Goal: Check status: Check status

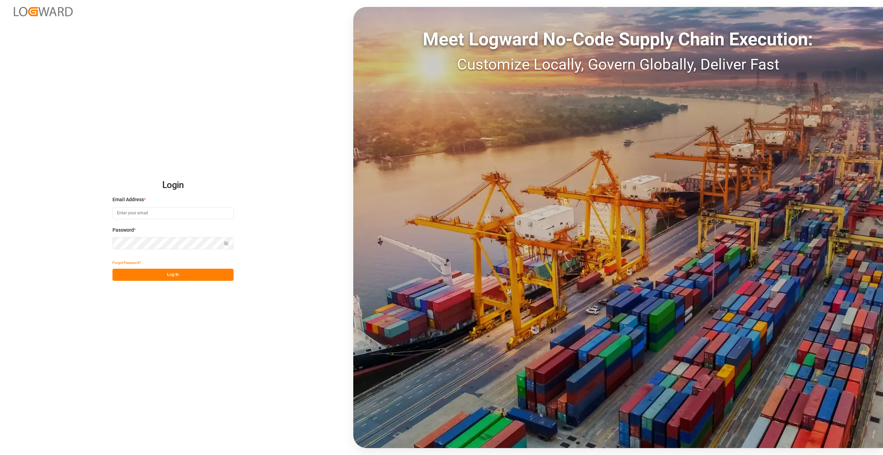
type input "[PERSON_NAME][EMAIL_ADDRESS][PERSON_NAME][DOMAIN_NAME]"
click at [189, 273] on button "Log In" at bounding box center [172, 275] width 121 height 12
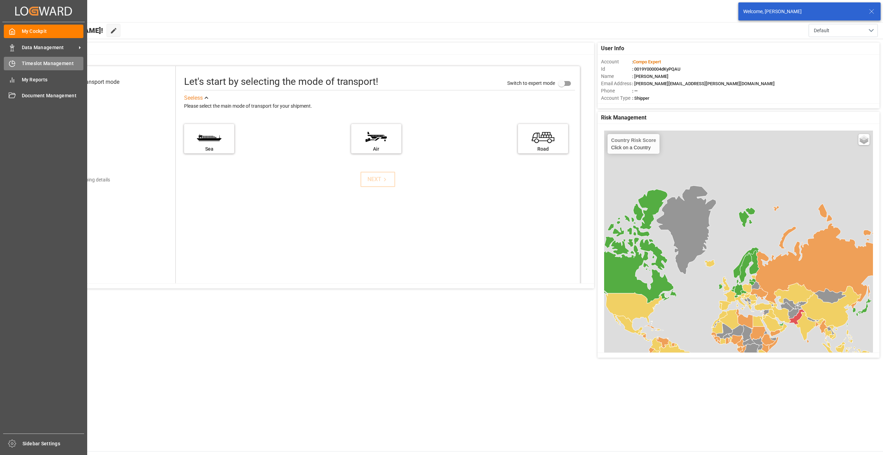
click at [14, 62] on icon at bounding box center [12, 63] width 7 height 7
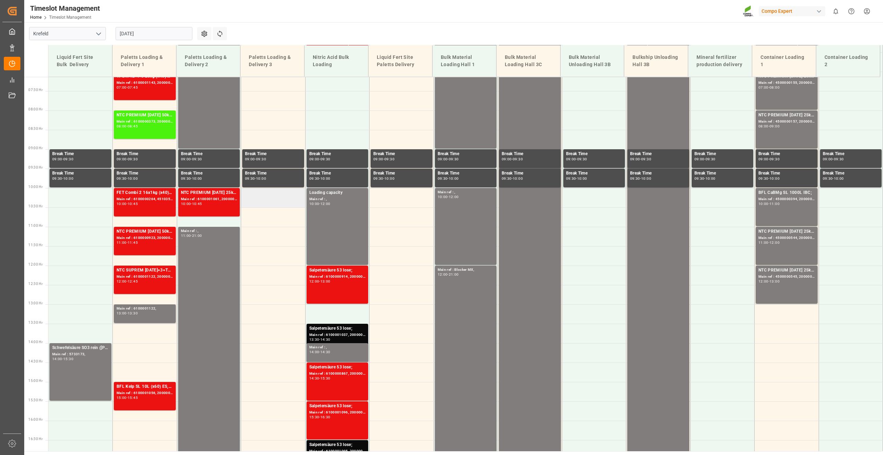
scroll to position [390, 0]
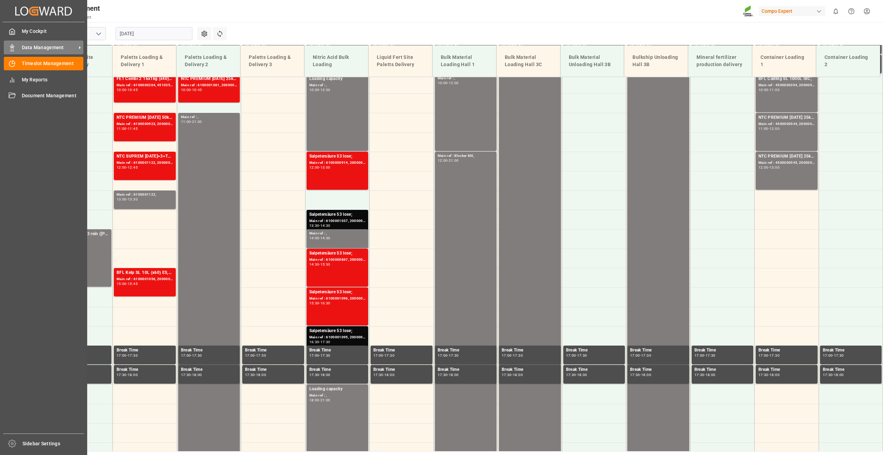
click at [8, 47] on div at bounding box center [10, 47] width 12 height 7
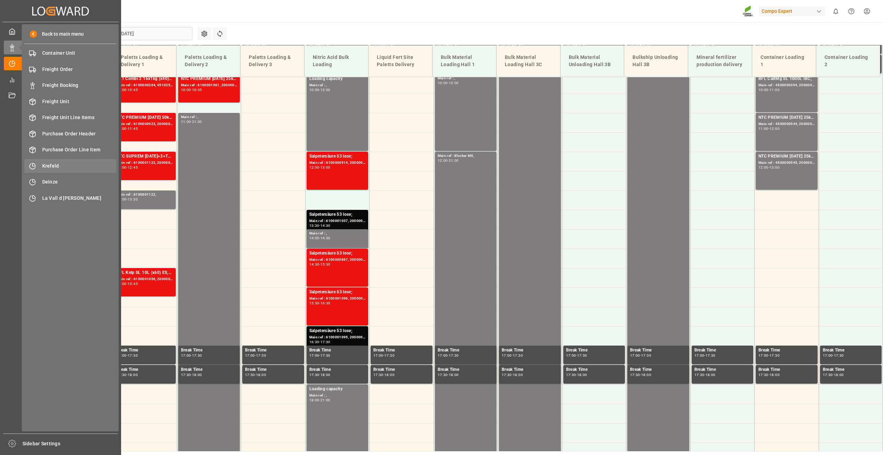
click at [52, 162] on span "Krefeld" at bounding box center [79, 165] width 74 height 7
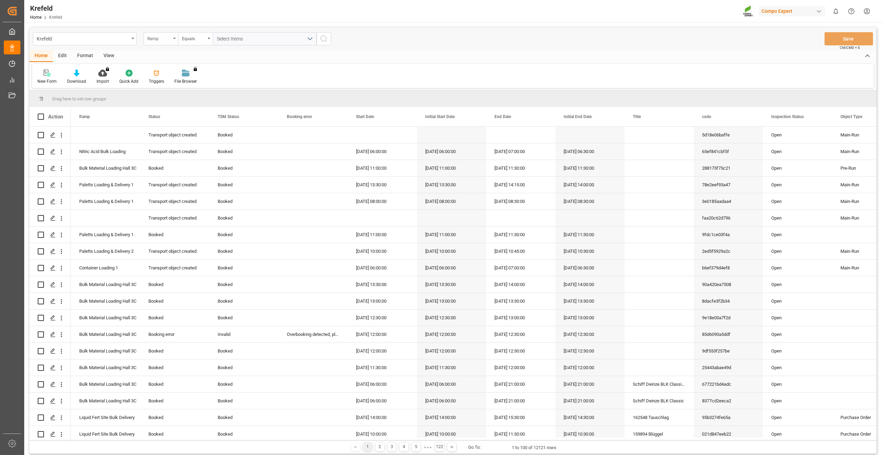
click at [167, 37] on div "Ramp" at bounding box center [159, 38] width 24 height 8
type input "sap"
click at [185, 70] on div "SAP Order Number" at bounding box center [195, 70] width 103 height 15
click at [191, 38] on div "Equals" at bounding box center [194, 38] width 24 height 8
click at [202, 85] on div "Fuzzy search" at bounding box center [230, 85] width 103 height 15
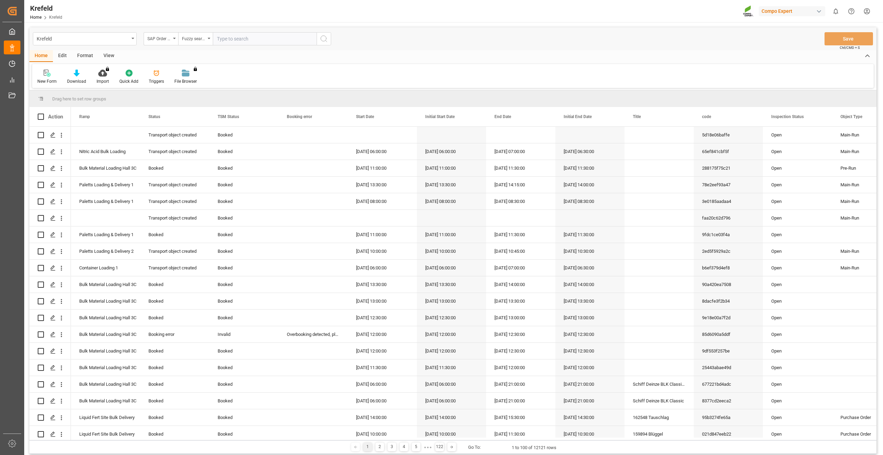
click at [229, 37] on input "text" at bounding box center [265, 38] width 104 height 13
paste input "2000000357"
type input "2000000357"
click at [327, 40] on icon "search button" at bounding box center [324, 39] width 8 height 8
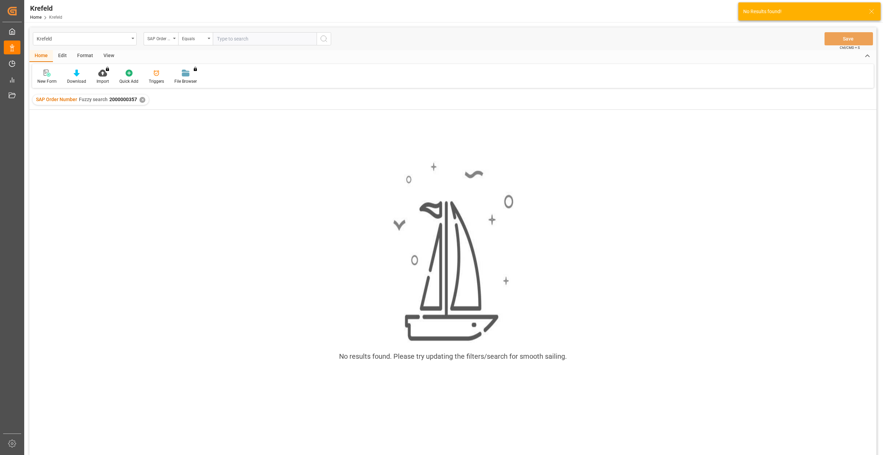
click at [145, 100] on div "SAP Order Number Fuzzy search 2000000357 ✕" at bounding box center [91, 99] width 116 height 10
click at [142, 98] on div "✕" at bounding box center [142, 100] width 6 height 6
